Goal: Task Accomplishment & Management: Manage account settings

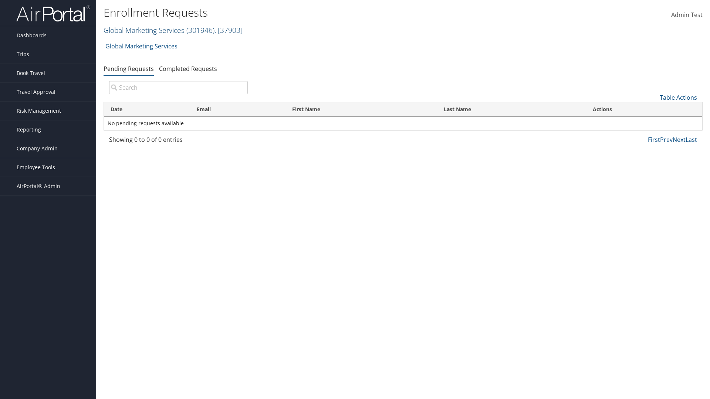
click at [143, 30] on link "Global Marketing Services ( 301946 ) , [ 37903 ]" at bounding box center [173, 30] width 139 height 10
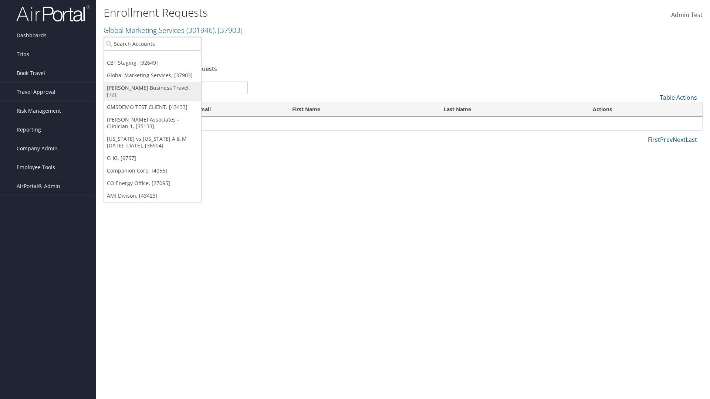
click at [152, 88] on link "[PERSON_NAME] Business Travel, [72]" at bounding box center [152, 91] width 97 height 19
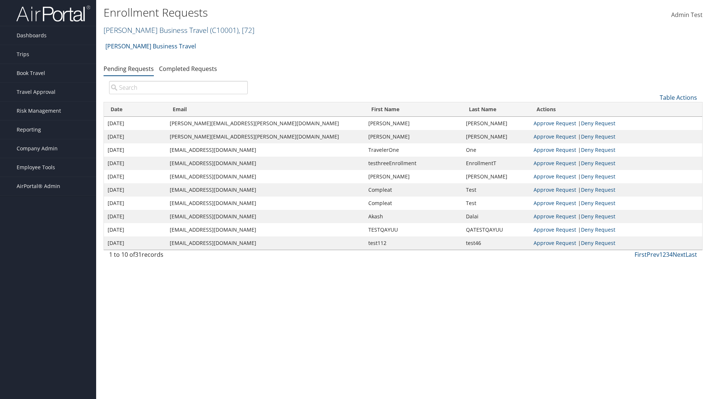
click at [152, 30] on link "Christopherson Business Travel ( C10001 ) , [ 72 ]" at bounding box center [179, 30] width 151 height 10
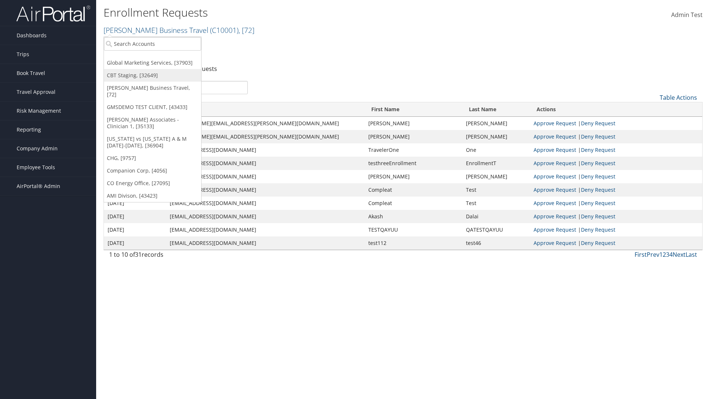
click at [152, 75] on link "CBT Staging, [32649]" at bounding box center [152, 75] width 97 height 13
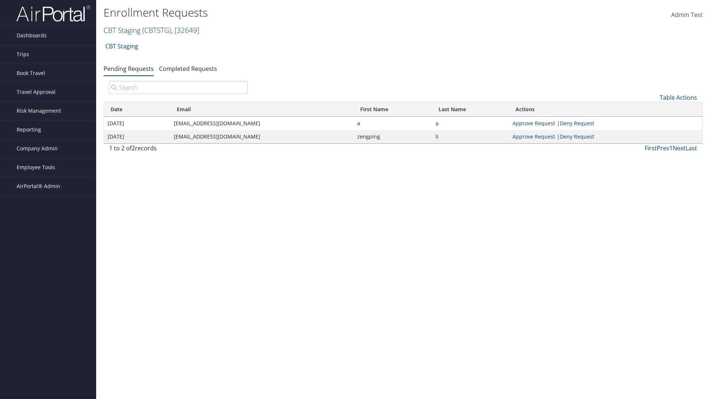
click at [122, 30] on link "CBT Staging ( CBTSTG ) , [ 32649 ]" at bounding box center [152, 30] width 96 height 10
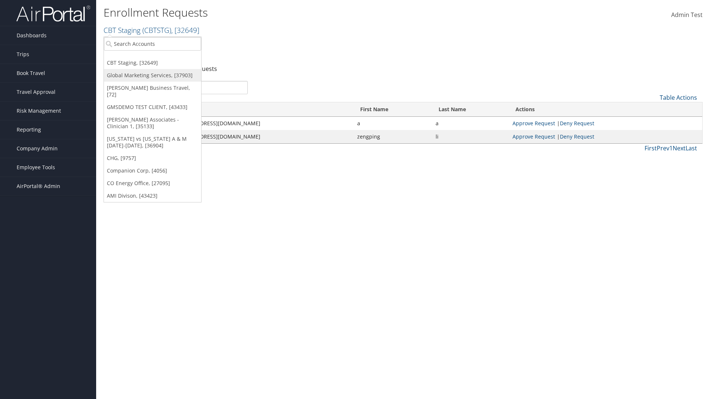
click at [152, 75] on link "Global Marketing Services, [37903]" at bounding box center [152, 75] width 97 height 13
